Goal: Transaction & Acquisition: Book appointment/travel/reservation

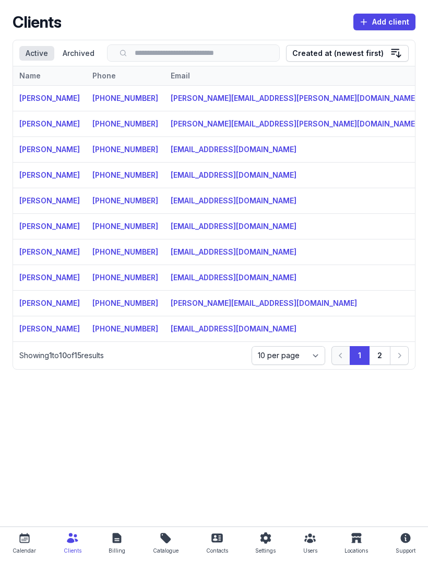
click at [25, 539] on icon at bounding box center [24, 537] width 13 height 13
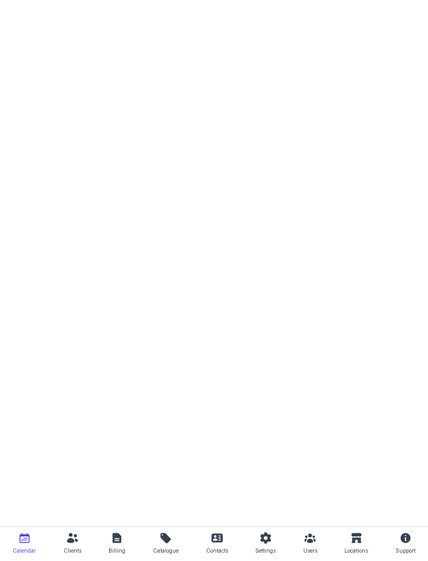
select select "week"
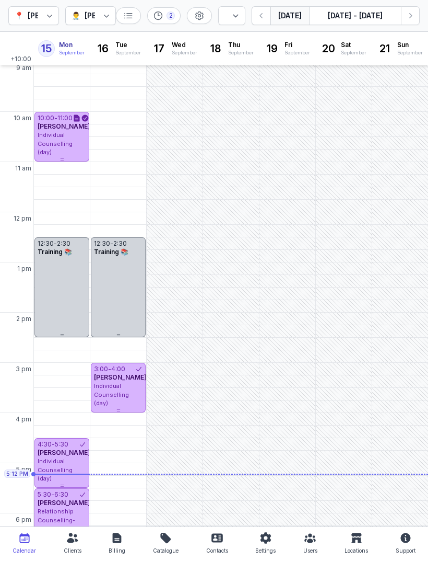
scroll to position [54, 0]
click at [411, 18] on icon "button" at bounding box center [411, 15] width 3 height 5
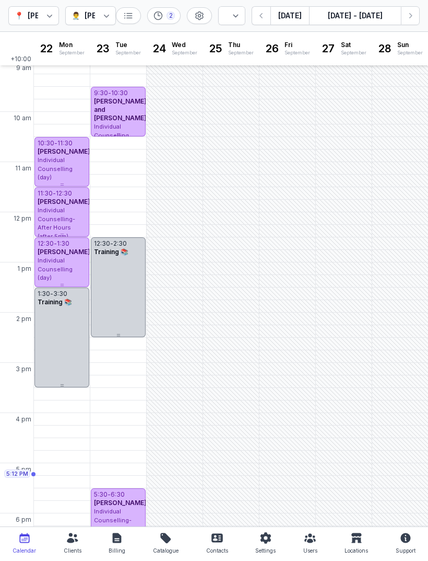
click at [405, 14] on icon "button" at bounding box center [410, 15] width 10 height 10
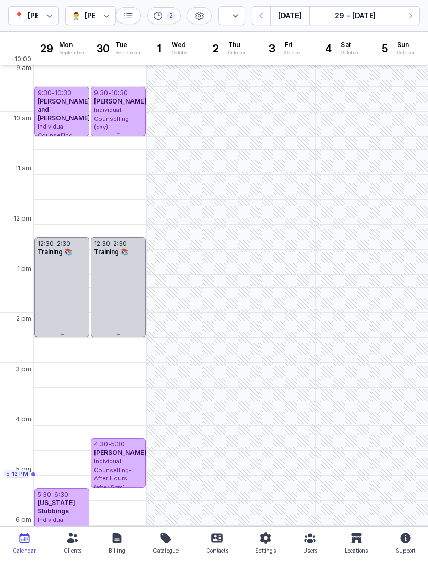
click at [66, 447] on div "4:30 PM - Mon" at bounding box center [61, 444] width 51 height 10
click at [55, 378] on span "Appointment" at bounding box center [51, 377] width 47 height 10
select select
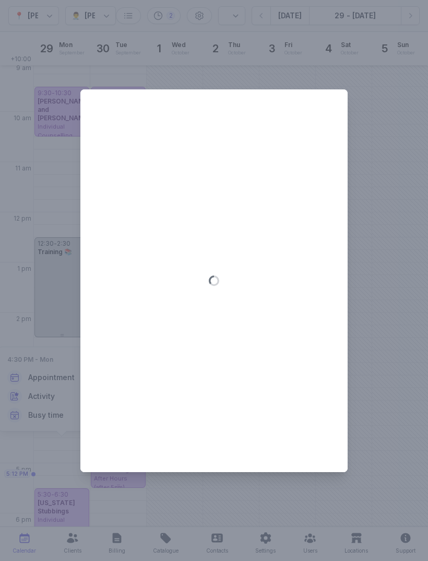
type input "[DATE]"
select select "16:30"
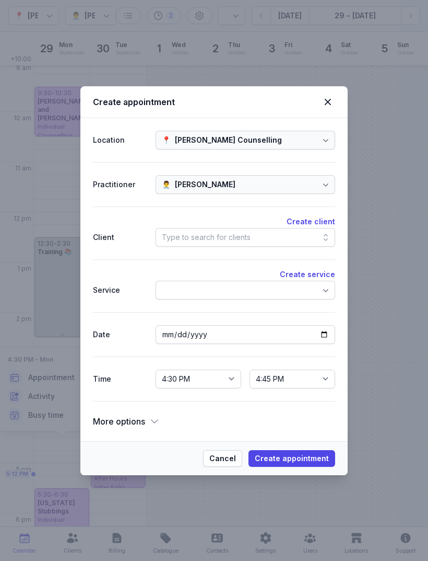
click at [265, 238] on div "Type to search for clients" at bounding box center [246, 237] width 180 height 19
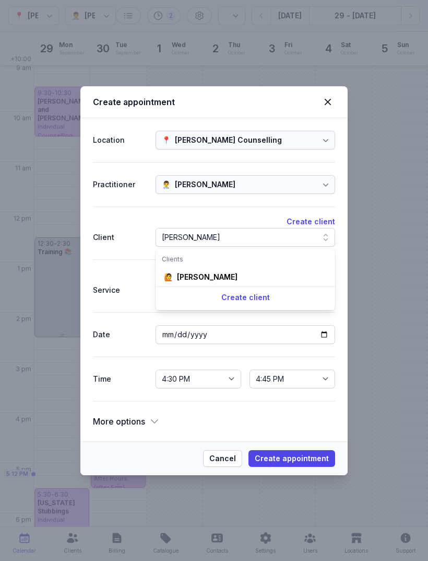
type input "[PERSON_NAME]"
click at [201, 278] on div "[PERSON_NAME]" at bounding box center [207, 277] width 61 height 10
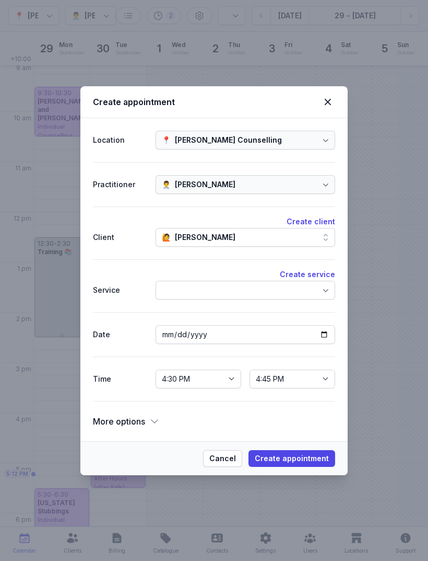
click at [291, 466] on button "Create appointment" at bounding box center [292, 458] width 87 height 17
click at [327, 104] on icon at bounding box center [328, 102] width 13 height 13
select select
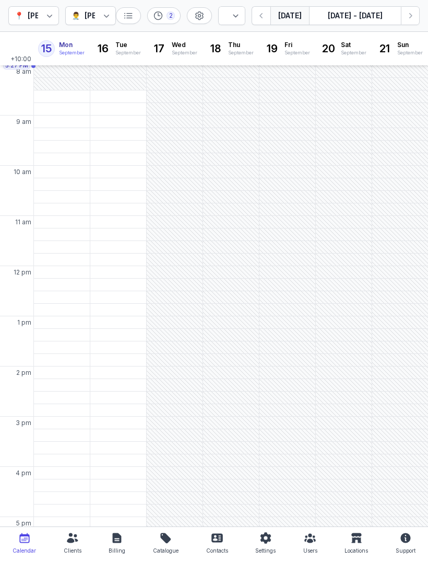
select select "week"
